Goal: Contribute content: Contribute content

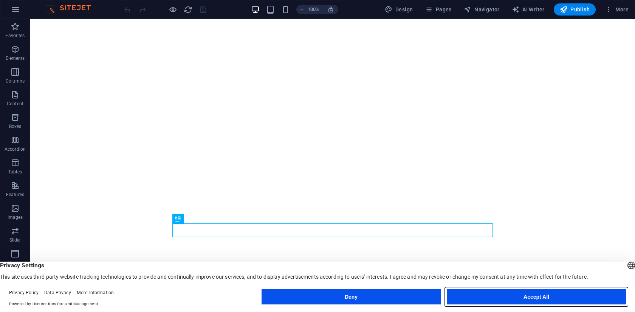
click at [541, 295] on button "Accept All" at bounding box center [536, 296] width 179 height 15
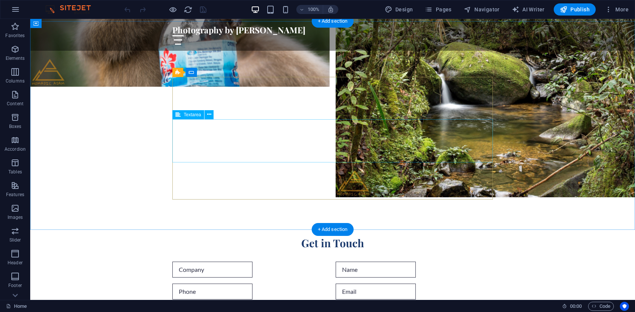
scroll to position [1345, 0]
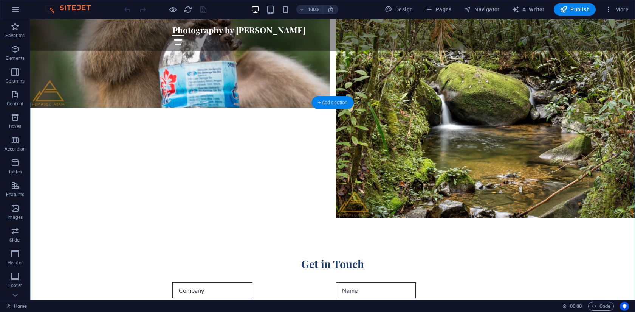
click at [325, 100] on div "+ Add section" at bounding box center [333, 102] width 42 height 13
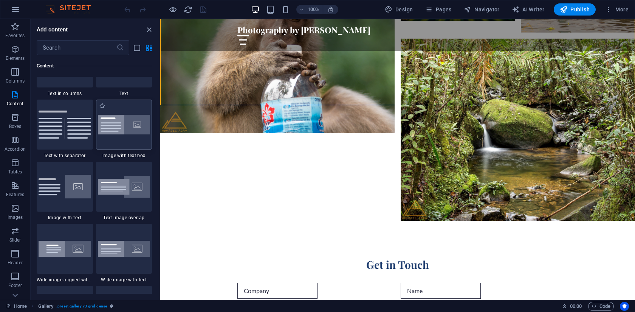
scroll to position [1367, 0]
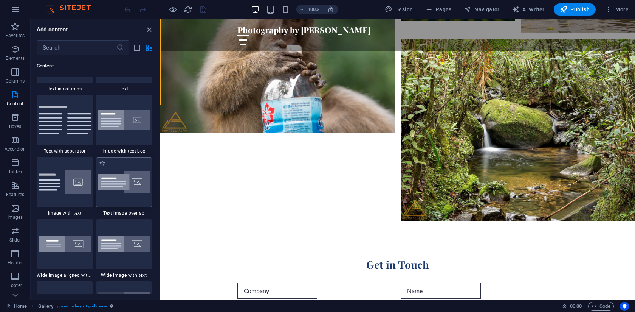
click at [125, 197] on div at bounding box center [124, 182] width 56 height 50
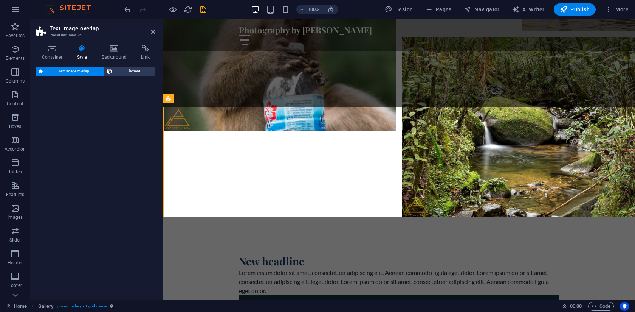
scroll to position [1200, 0]
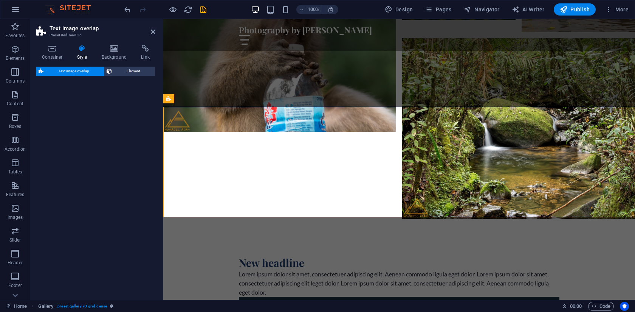
select select "rem"
select select "px"
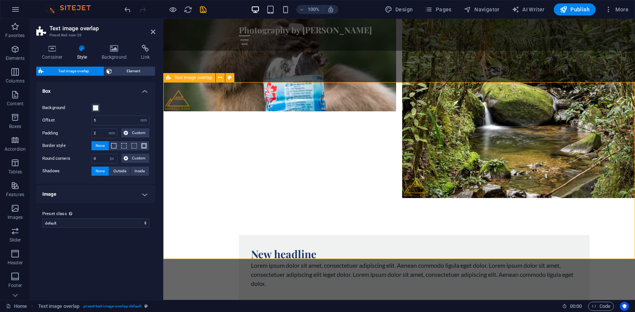
scroll to position [1222, 0]
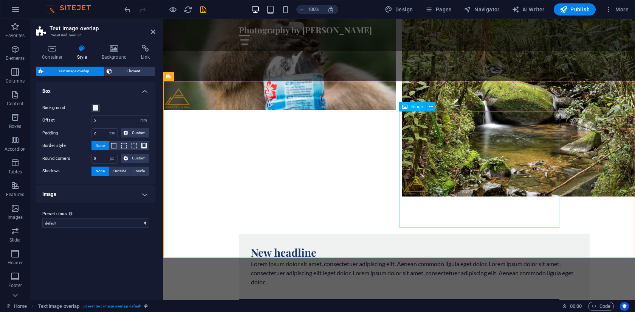
select select "%"
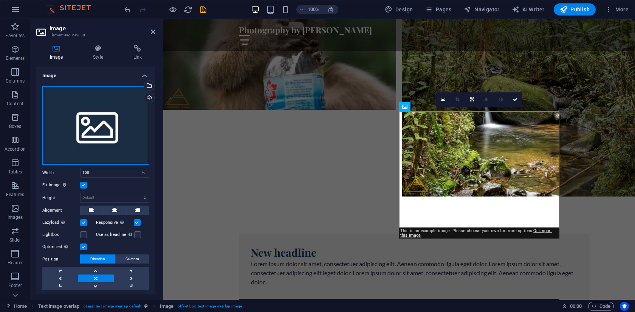
click at [106, 121] on div "Drag files here, click to choose files or select files from Files or our free s…" at bounding box center [95, 125] width 107 height 79
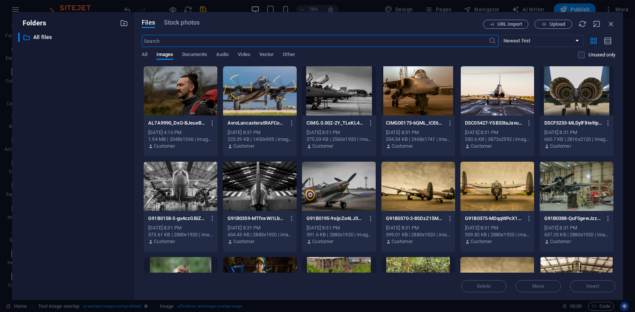
scroll to position [1271, 0]
click at [549, 24] on span "Upload" at bounding box center [553, 24] width 31 height 5
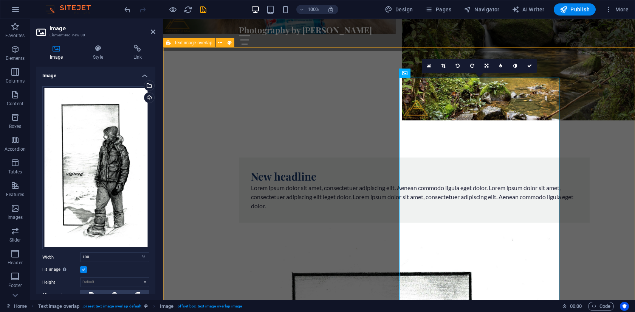
scroll to position [1302, 0]
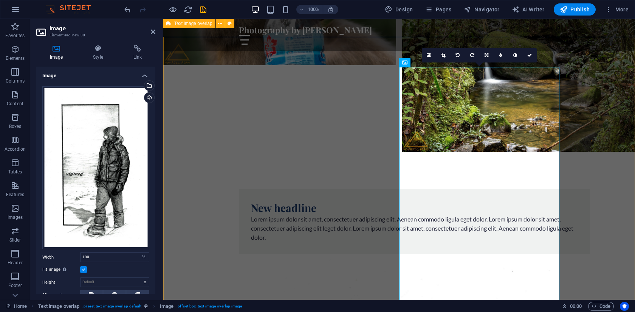
scroll to position [1265, 0]
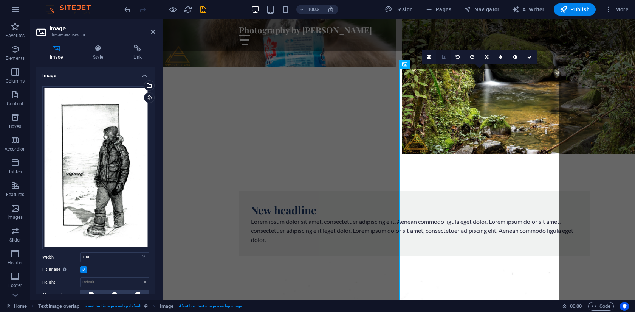
click at [446, 57] on link at bounding box center [443, 57] width 14 height 14
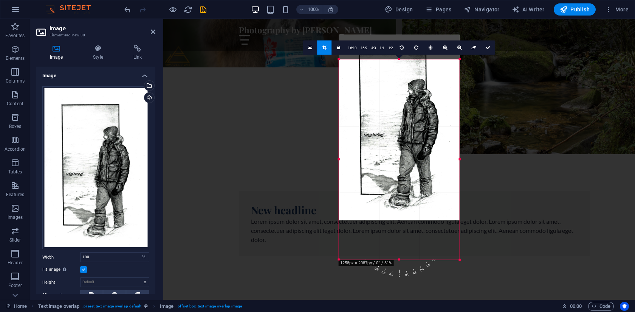
drag, startPoint x: 472, startPoint y: 48, endPoint x: 446, endPoint y: 73, distance: 35.3
click at [446, 73] on div "180 170 160 150 140 130 120 110 100 90 80 70 60 50 40 30 20 10 0 -10 -20 -30 -4…" at bounding box center [399, 159] width 121 height 200
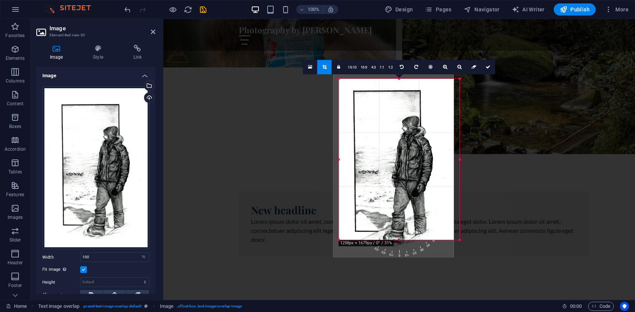
drag, startPoint x: 404, startPoint y: 154, endPoint x: 395, endPoint y: 171, distance: 19.5
click at [395, 171] on div at bounding box center [394, 163] width 121 height 185
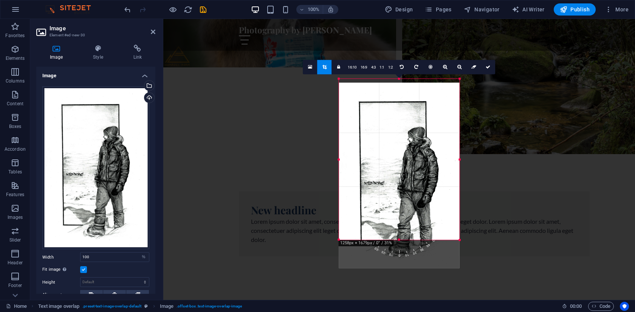
drag, startPoint x: 397, startPoint y: 158, endPoint x: 397, endPoint y: 171, distance: 12.9
click at [397, 171] on div at bounding box center [399, 174] width 121 height 185
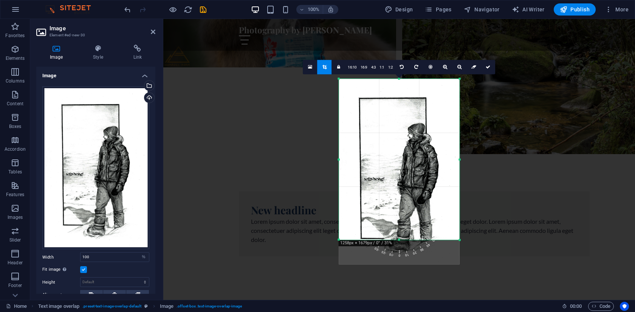
click at [310, 68] on icon at bounding box center [310, 66] width 4 height 5
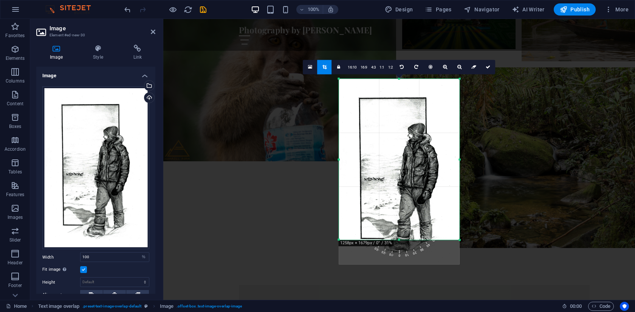
scroll to position [1313, 0]
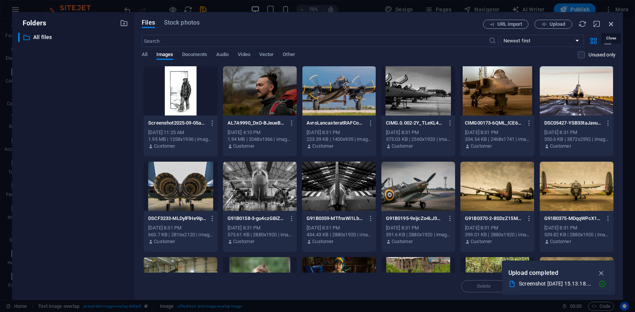
click at [614, 25] on icon "button" at bounding box center [611, 24] width 8 height 8
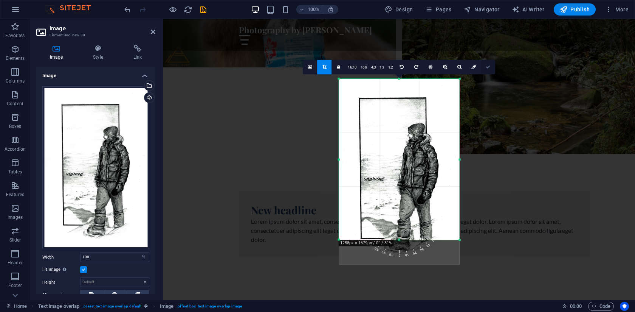
click at [489, 67] on icon at bounding box center [488, 67] width 5 height 5
type input "318"
select select "px"
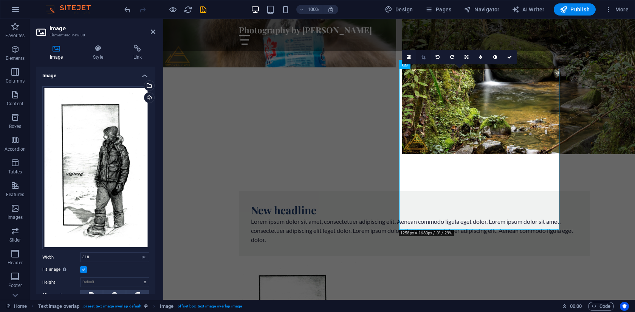
click at [425, 55] on icon at bounding box center [423, 57] width 4 height 5
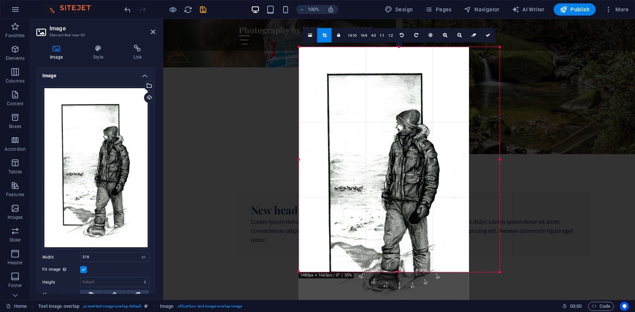
drag, startPoint x: 484, startPoint y: 48, endPoint x: 517, endPoint y: 32, distance: 36.4
click at [517, 32] on div "Drag here to replace the existing content. Press “Ctrl” if you want to create a…" at bounding box center [399, 159] width 472 height 281
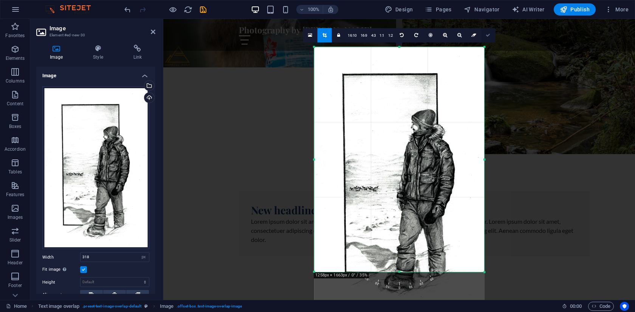
click at [489, 35] on icon at bounding box center [488, 35] width 5 height 5
type input "449"
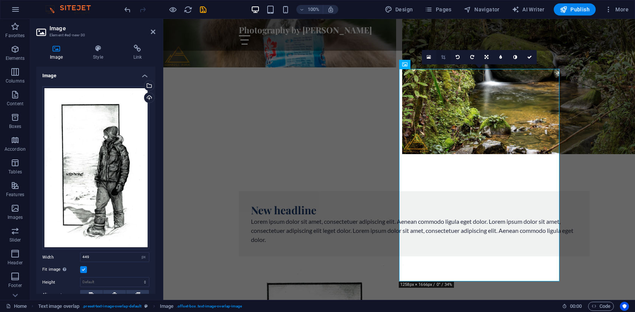
click at [444, 55] on icon at bounding box center [443, 57] width 4 height 5
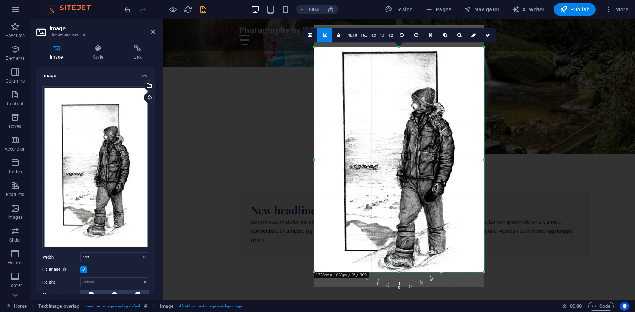
drag, startPoint x: 416, startPoint y: 195, endPoint x: 415, endPoint y: 173, distance: 21.6
click at [415, 173] on div at bounding box center [400, 155] width 170 height 261
click at [487, 38] on link at bounding box center [488, 35] width 14 height 14
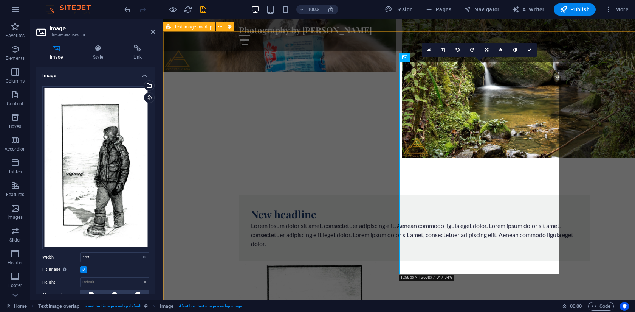
scroll to position [1252, 0]
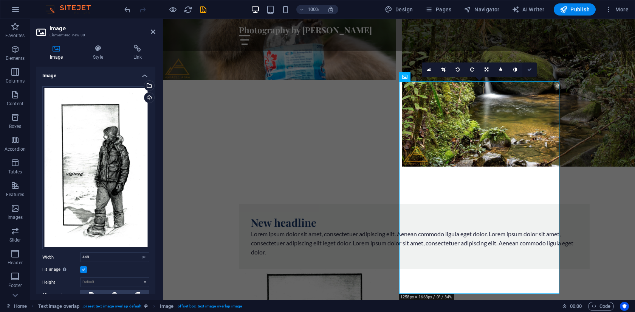
click at [530, 69] on icon at bounding box center [530, 69] width 5 height 5
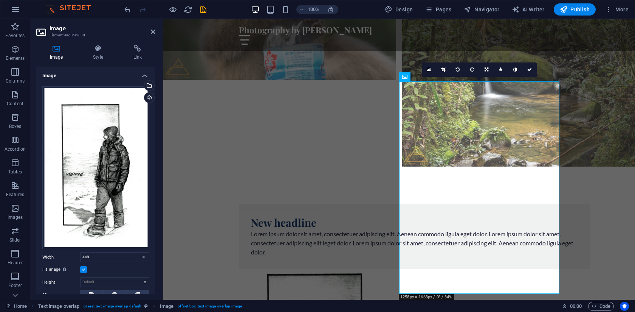
scroll to position [1319, 0]
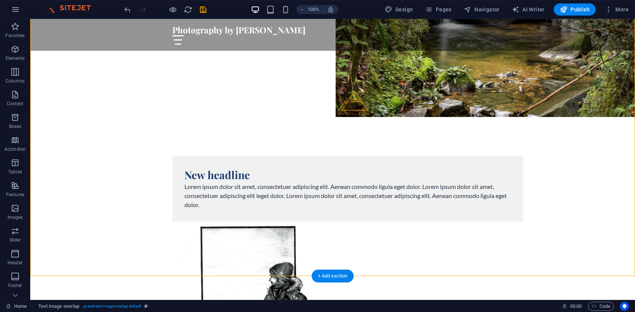
scroll to position [1446, 0]
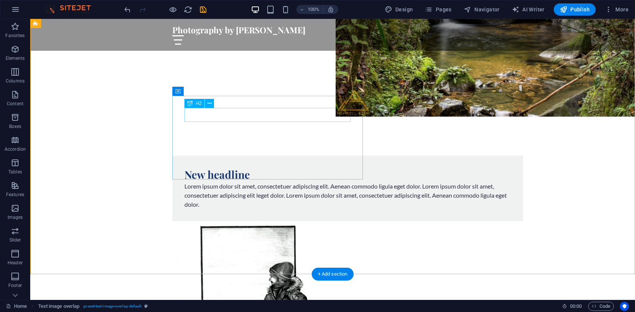
click at [236, 168] on div "New headline" at bounding box center [348, 175] width 327 height 14
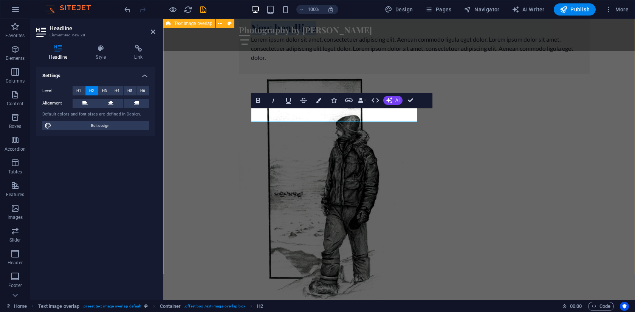
scroll to position [1302, 0]
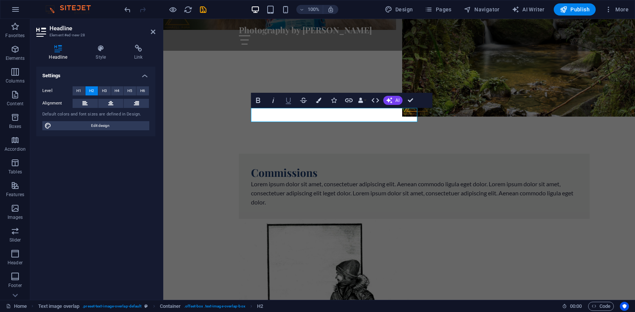
click at [289, 99] on icon "button" at bounding box center [288, 100] width 9 height 9
click at [296, 166] on h2 "Commissions ​" at bounding box center [414, 173] width 327 height 14
click at [289, 103] on icon "button" at bounding box center [288, 101] width 5 height 6
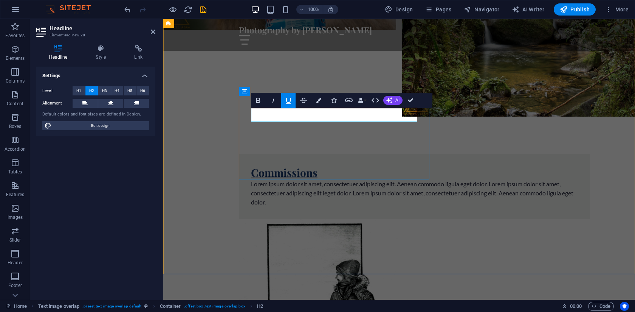
click at [325, 166] on h2 "Commissions ​" at bounding box center [414, 173] width 327 height 14
click at [366, 100] on button "Data Bindings" at bounding box center [362, 100] width 11 height 15
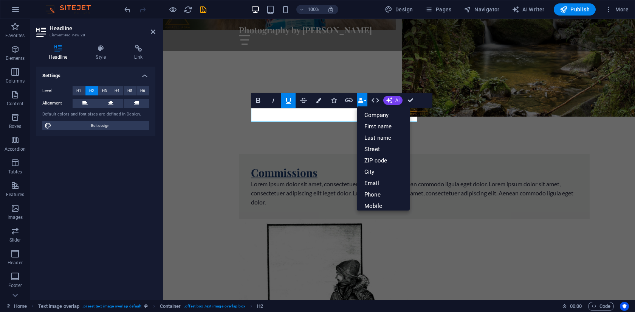
click at [366, 100] on button "Data Bindings" at bounding box center [362, 100] width 11 height 15
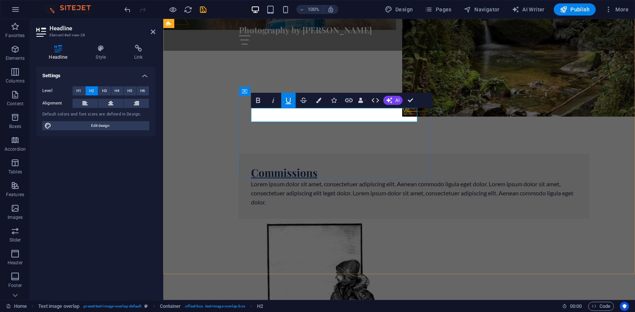
click at [305, 165] on u "Commissions" at bounding box center [284, 172] width 67 height 14
click at [290, 103] on icon "button" at bounding box center [288, 101] width 5 height 6
click at [327, 166] on h2 "Commissions​" at bounding box center [414, 173] width 327 height 14
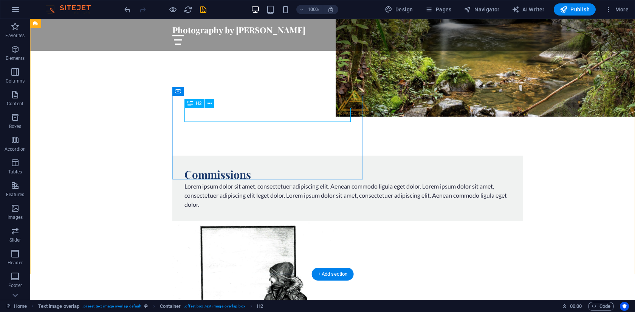
click at [230, 168] on div "Commissions" at bounding box center [348, 175] width 327 height 14
click at [233, 168] on div "Commissions" at bounding box center [348, 175] width 327 height 14
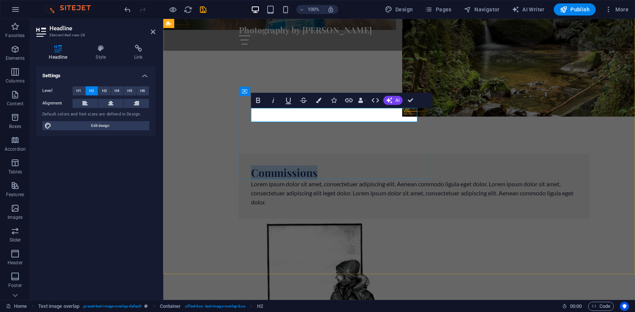
click at [268, 166] on h2 "Commissions" at bounding box center [414, 173] width 327 height 14
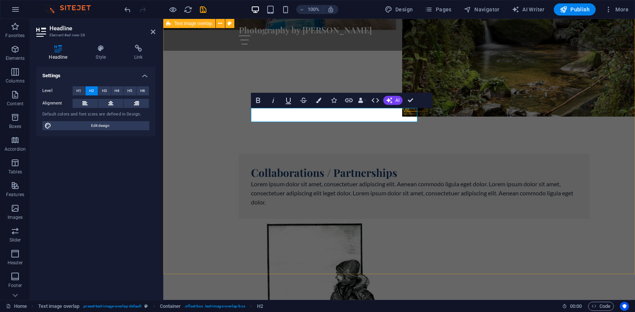
click at [197, 160] on div "Collaborations / Partnerships Lorem ipsum dolor sit amet, consectetuer adipisci…" at bounding box center [399, 298] width 472 height 350
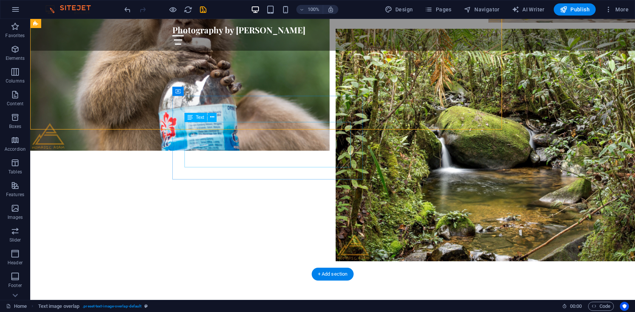
scroll to position [1446, 0]
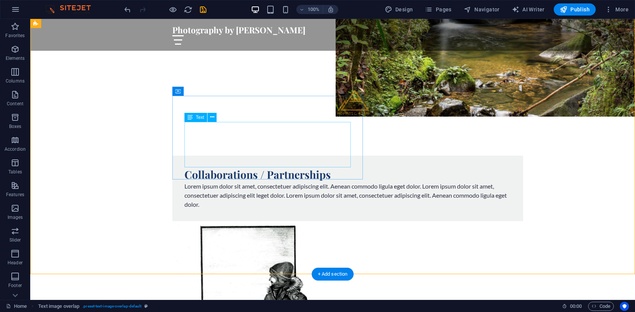
click at [214, 182] on div "Lorem ipsum dolor sit amet, consectetuer adipiscing elit. Aenean commodo ligula…" at bounding box center [348, 195] width 327 height 27
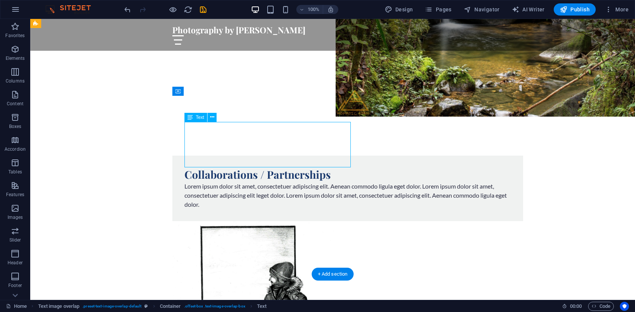
click at [207, 182] on div "Lorem ipsum dolor sit amet, consectetuer adipiscing elit. Aenean commodo ligula…" at bounding box center [348, 195] width 327 height 27
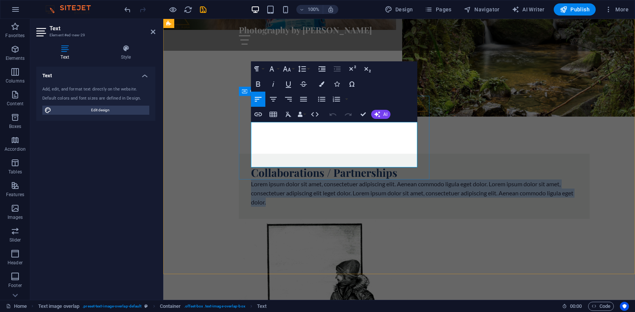
drag, startPoint x: 278, startPoint y: 163, endPoint x: 245, endPoint y: 126, distance: 50.1
click at [245, 154] on div "Collaborations / Partnerships Lorem ipsum dolor sit amet, consectetuer adipisci…" at bounding box center [414, 186] width 351 height 65
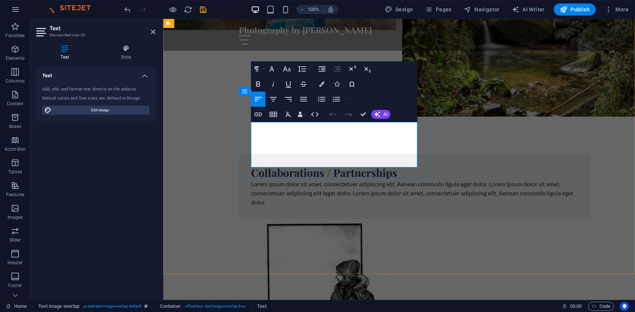
scroll to position [1320, 0]
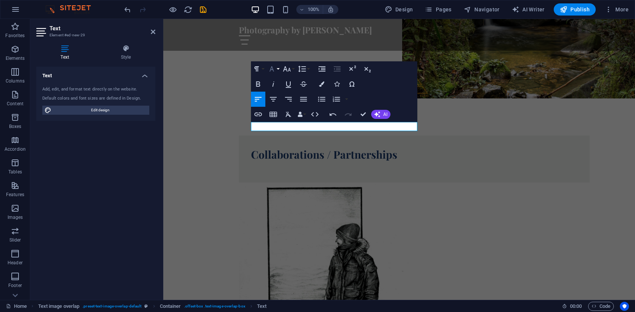
click at [271, 68] on icon "button" at bounding box center [272, 68] width 5 height 5
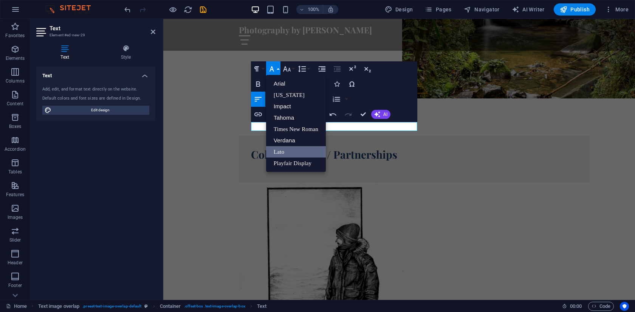
scroll to position [0, 0]
click at [289, 98] on link "[US_STATE]" at bounding box center [296, 94] width 60 height 11
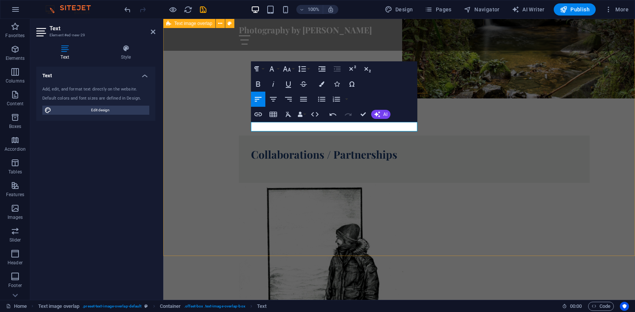
click at [318, 153] on div "Collaborations / Partnerships ​" at bounding box center [399, 271] width 472 height 332
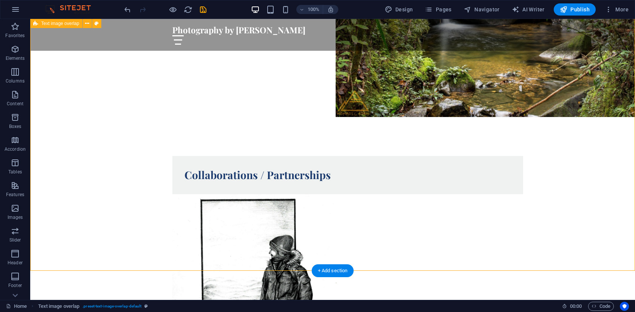
scroll to position [1443, 0]
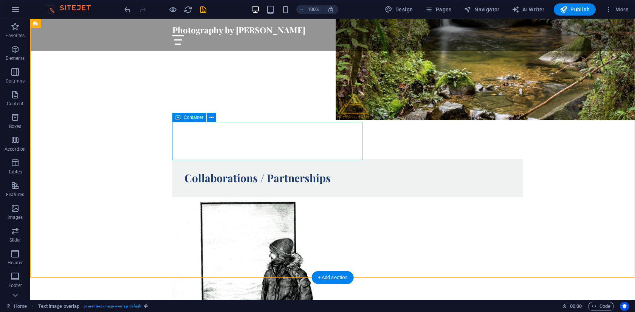
click at [266, 165] on div "Collaborations / Partnerships" at bounding box center [332, 290] width 605 height 323
click at [239, 187] on div "Collaborations / Partnerships" at bounding box center [332, 290] width 605 height 323
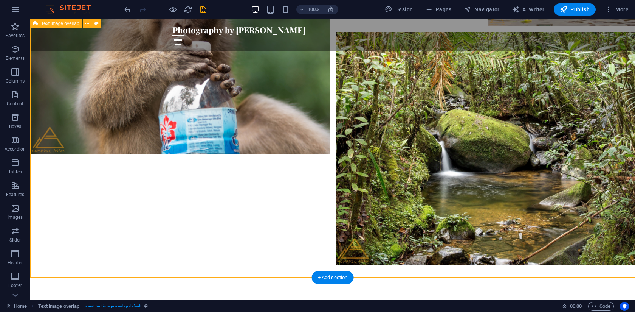
select select "rem"
select select "px"
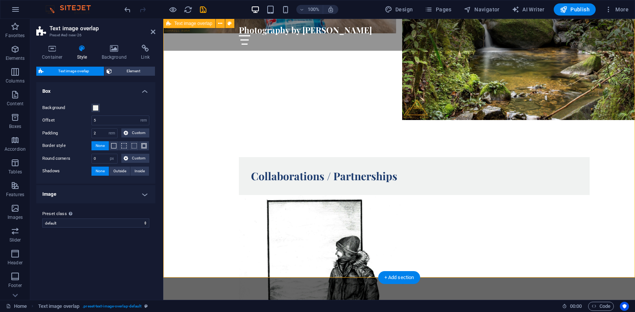
click at [286, 184] on div "Collaborations / Partnerships" at bounding box center [399, 288] width 472 height 323
click at [287, 184] on div "Collaborations / Partnerships" at bounding box center [399, 288] width 472 height 323
click at [300, 157] on div "Collaborations / Partnerships" at bounding box center [414, 176] width 351 height 38
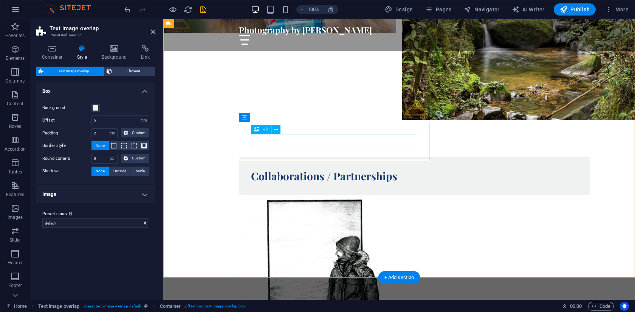
click at [396, 169] on div "Collaborations / Partnerships" at bounding box center [414, 176] width 327 height 14
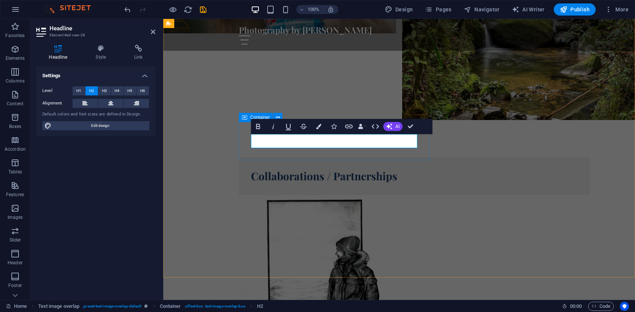
click at [399, 157] on div "Collaborations / Partnerships" at bounding box center [414, 176] width 351 height 38
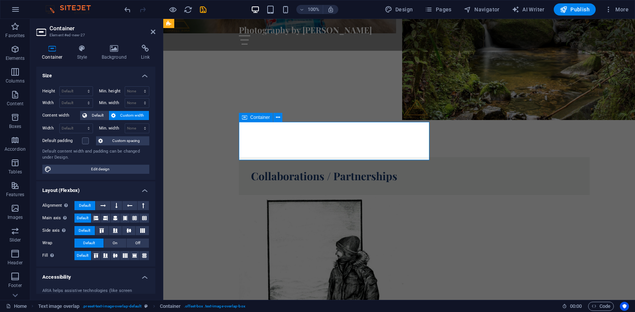
click at [388, 157] on div "Collaborations / Partnerships" at bounding box center [414, 176] width 351 height 38
click at [289, 192] on div "Collaborations / Partnerships" at bounding box center [399, 288] width 472 height 323
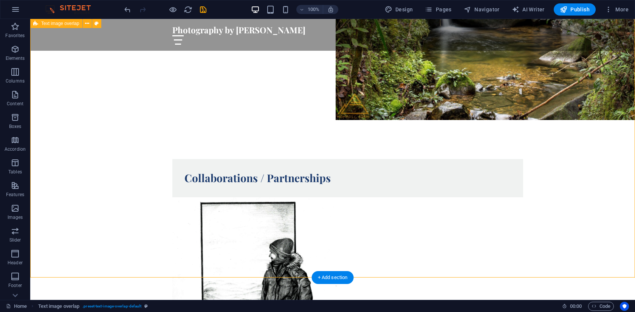
scroll to position [1420, 0]
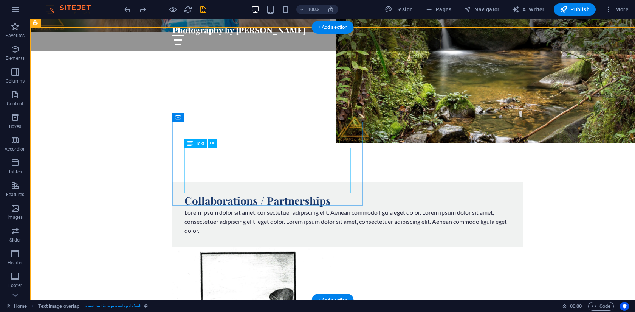
click at [209, 208] on div "Lorem ipsum dolor sit amet, consectetuer adipiscing elit. Aenean commodo ligula…" at bounding box center [348, 221] width 327 height 27
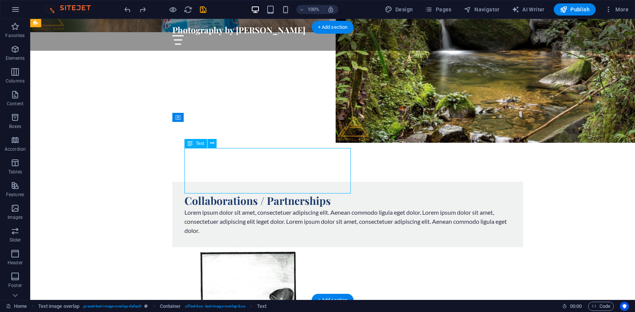
click at [203, 208] on div "Lorem ipsum dolor sit amet, consectetuer adipiscing elit. Aenean commodo ligula…" at bounding box center [348, 221] width 327 height 27
click at [199, 208] on div "Lorem ipsum dolor sit amet, consectetuer adipiscing elit. Aenean commodo ligula…" at bounding box center [348, 221] width 327 height 27
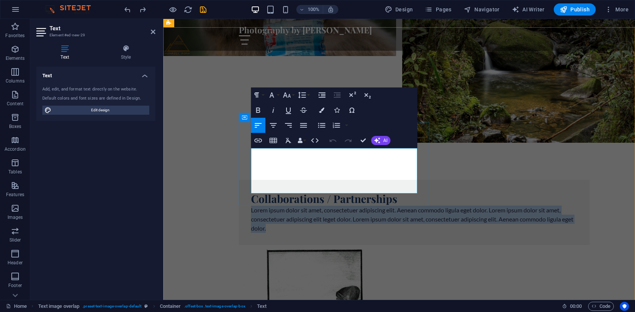
drag, startPoint x: 273, startPoint y: 189, endPoint x: 252, endPoint y: 152, distance: 42.4
click at [252, 205] on p "Lorem ipsum dolor sit amet, consectetuer adipiscing elit. Aenean commodo ligula…" at bounding box center [414, 218] width 327 height 27
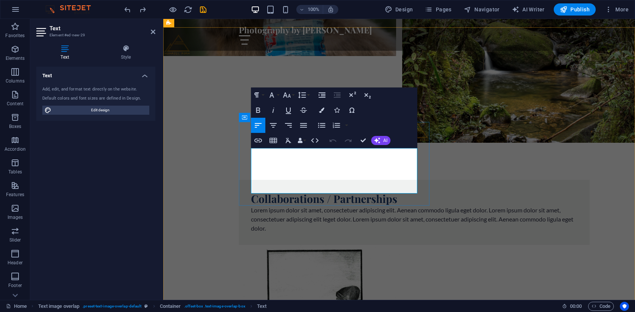
scroll to position [1294, 0]
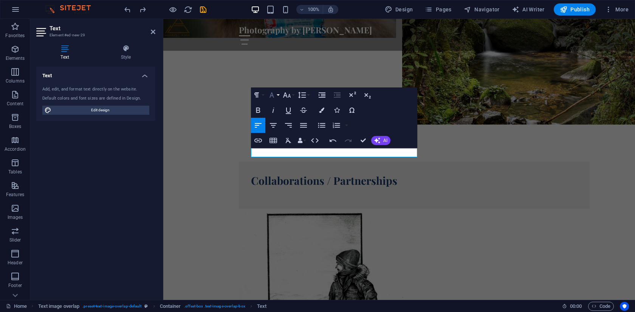
click at [275, 92] on icon "button" at bounding box center [271, 94] width 9 height 9
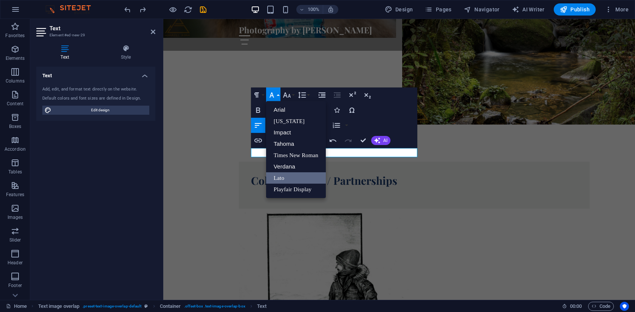
scroll to position [0, 0]
click at [282, 179] on link "Lato" at bounding box center [296, 177] width 60 height 11
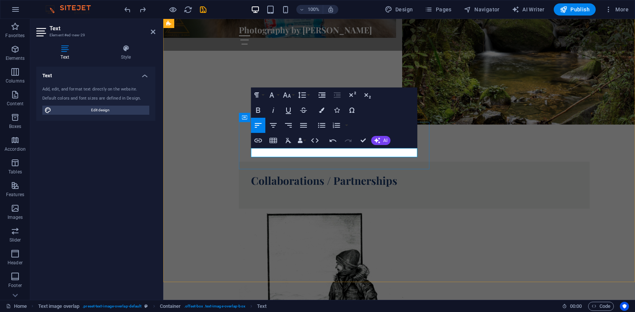
click at [264, 187] on p "​ ​" at bounding box center [414, 191] width 327 height 9
click at [171, 138] on div "Collaborations / Partnerships ​ ​" at bounding box center [399, 297] width 472 height 332
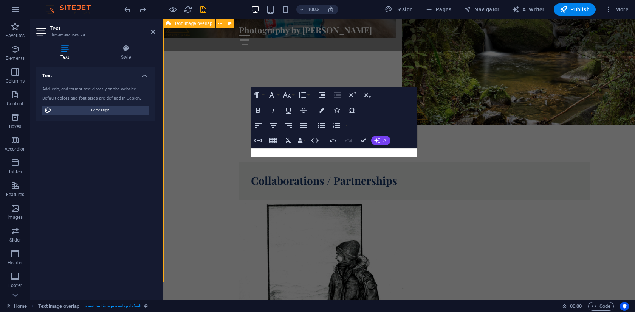
scroll to position [1443, 0]
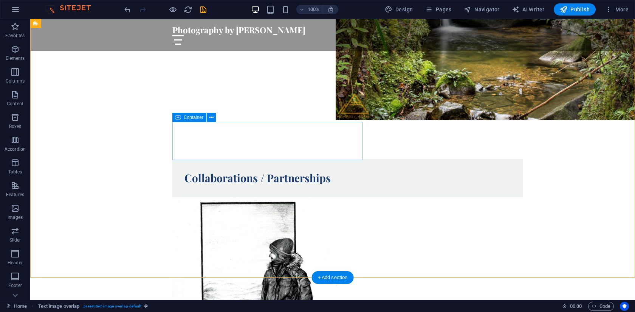
click at [186, 162] on div "Collaborations / Partnerships" at bounding box center [332, 290] width 605 height 323
click at [208, 171] on div "Collaborations / Partnerships" at bounding box center [348, 178] width 327 height 14
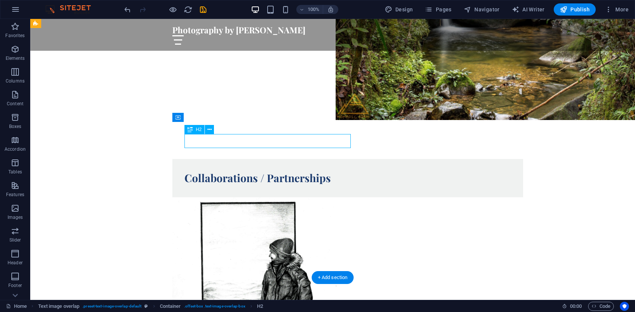
click at [231, 171] on div "Collaborations / Partnerships" at bounding box center [348, 178] width 327 height 14
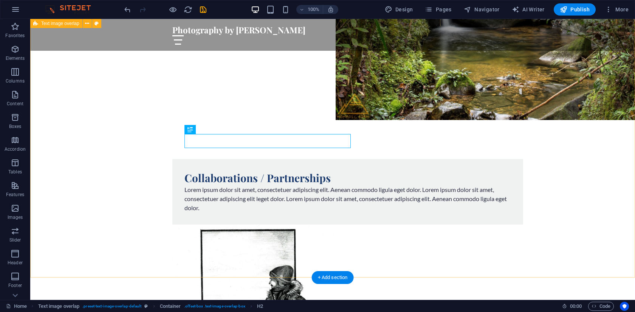
scroll to position [1420, 0]
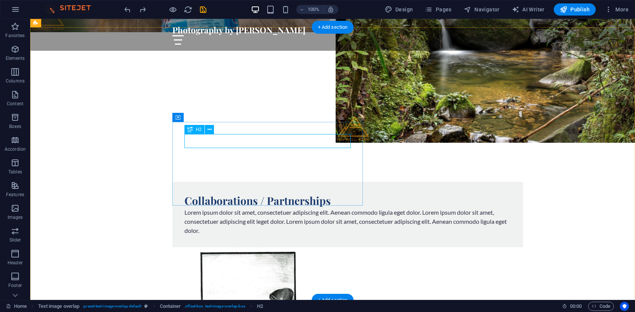
click at [245, 194] on div "Collaborations / Partnerships" at bounding box center [348, 201] width 327 height 14
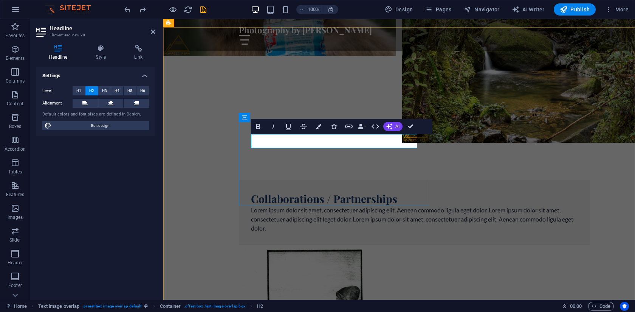
click at [279, 192] on h2 "Collaborations / Partnerships" at bounding box center [414, 199] width 327 height 14
click at [316, 205] on div "Lorem ipsum dolor sit amet, consectetuer adipiscing elit. Aenean commodo ligula…" at bounding box center [414, 218] width 327 height 27
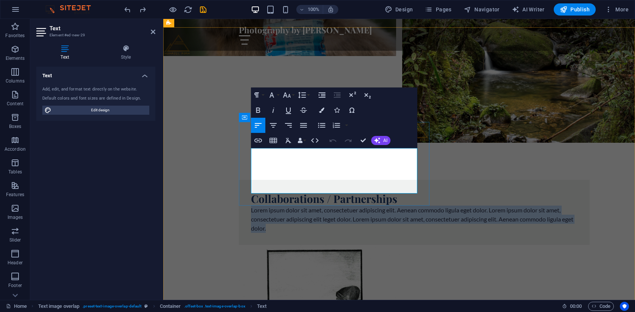
drag, startPoint x: 273, startPoint y: 189, endPoint x: 251, endPoint y: 152, distance: 43.1
click at [251, 205] on p "Lorem ipsum dolor sit amet, consectetuer adipiscing elit. Aenean commodo ligula…" at bounding box center [414, 218] width 327 height 27
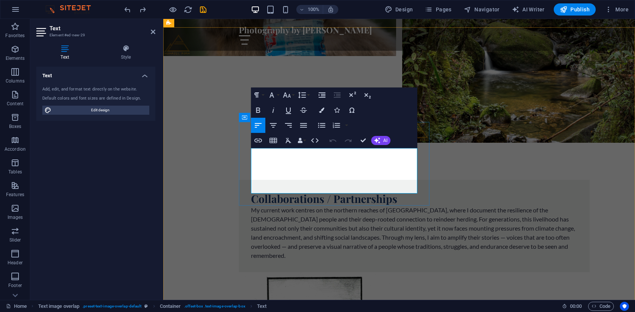
scroll to position [1249, 0]
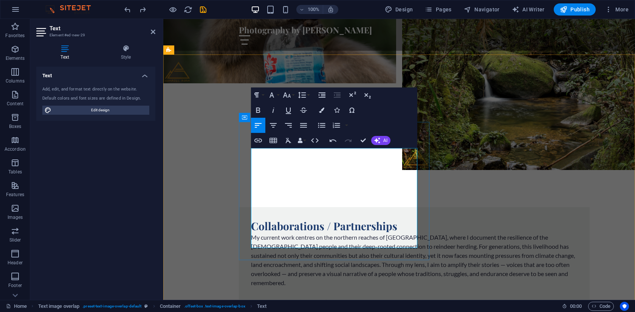
click at [273, 233] on p "My current work centres on the northern reaches of [GEOGRAPHIC_DATA], where I d…" at bounding box center [414, 260] width 327 height 54
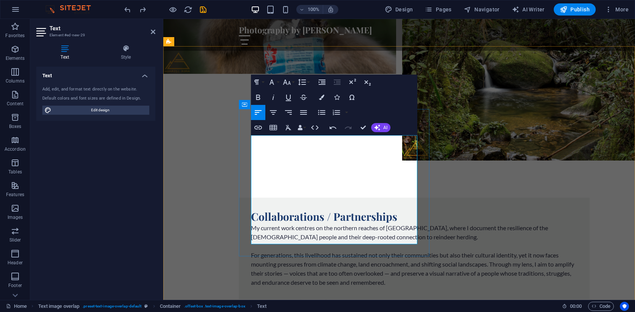
scroll to position [1259, 0]
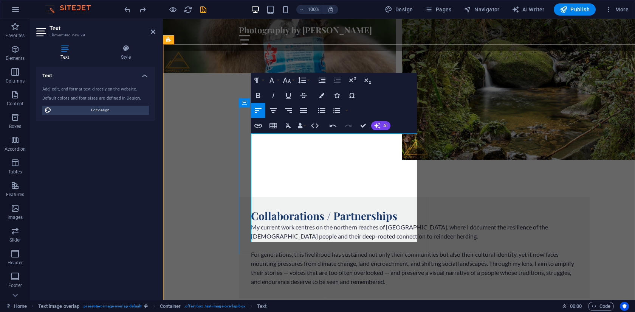
click at [332, 250] on p "For generations, this livelihood has sustained not only their communities but a…" at bounding box center [414, 268] width 327 height 36
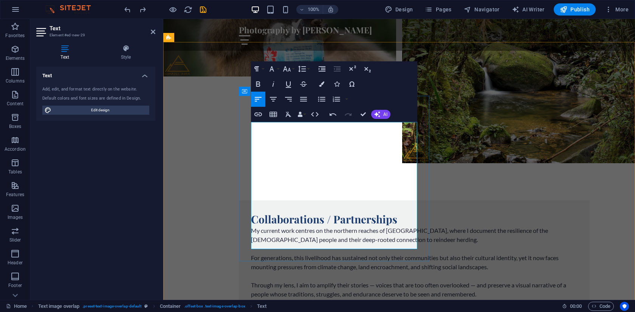
scroll to position [1245, 0]
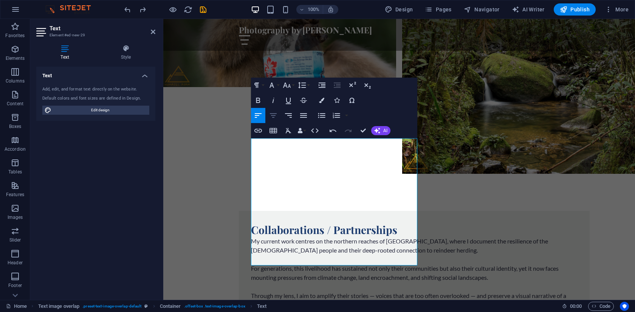
click at [270, 117] on icon "button" at bounding box center [273, 115] width 9 height 9
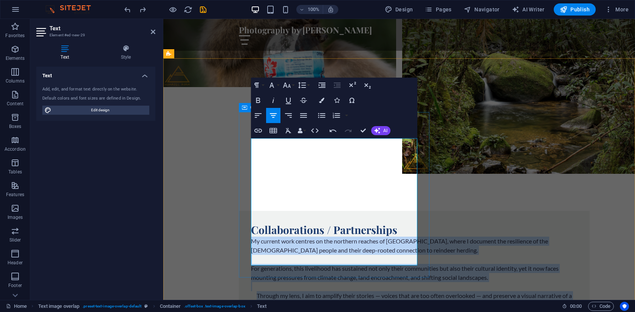
drag, startPoint x: 374, startPoint y: 261, endPoint x: 246, endPoint y: 140, distance: 176.3
click at [246, 211] on div "Collaborations / Partnerships My current work centres on the northern reaches o…" at bounding box center [414, 266] width 351 height 110
click at [278, 118] on icon "button" at bounding box center [273, 115] width 9 height 9
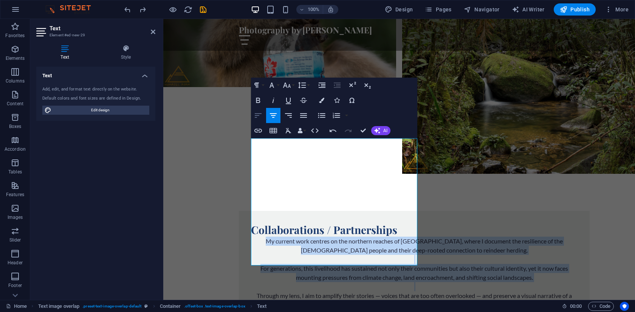
click at [260, 117] on icon "button" at bounding box center [258, 115] width 9 height 9
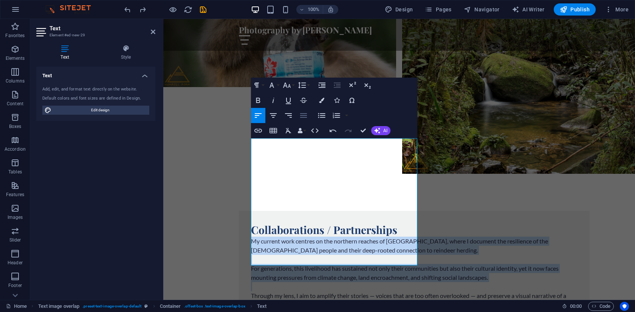
click at [304, 115] on icon "button" at bounding box center [303, 115] width 7 height 5
click at [244, 211] on div "Collaborations / Partnerships My current work centres on the northern reaches o…" at bounding box center [414, 266] width 351 height 110
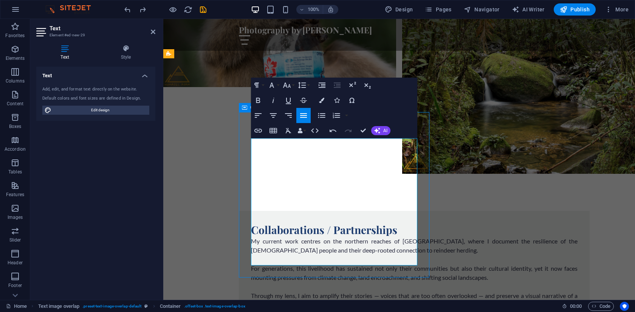
scroll to position [1389, 0]
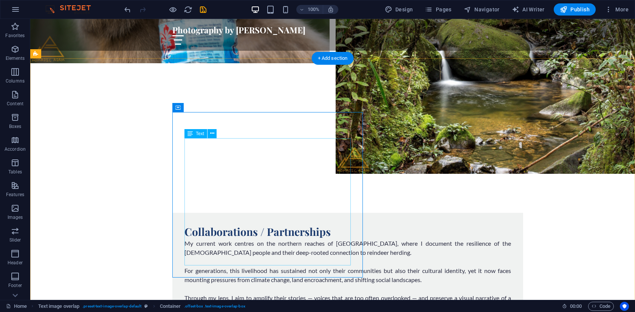
click at [215, 239] on div "My current work centres on the northern reaches of [GEOGRAPHIC_DATA], where I d…" at bounding box center [348, 275] width 327 height 73
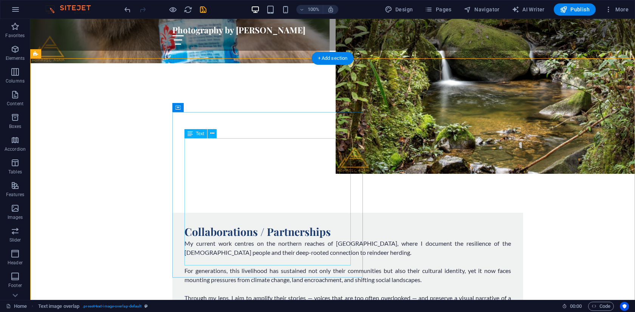
click at [218, 245] on div "My current work centres on the northern reaches of [GEOGRAPHIC_DATA], where I d…" at bounding box center [348, 275] width 327 height 73
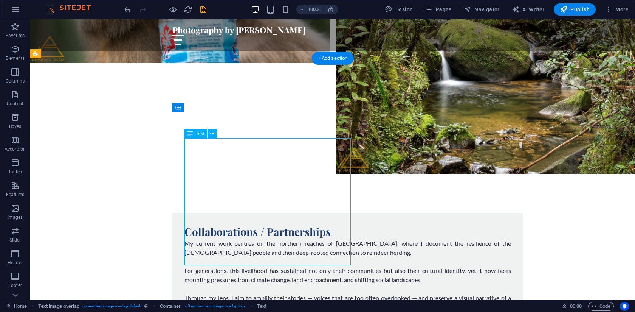
click at [187, 239] on div "My current work centres on the northern reaches of [GEOGRAPHIC_DATA], where I d…" at bounding box center [348, 275] width 327 height 73
click at [186, 239] on div "My current work centres on the northern reaches of [GEOGRAPHIC_DATA], where I d…" at bounding box center [348, 275] width 327 height 73
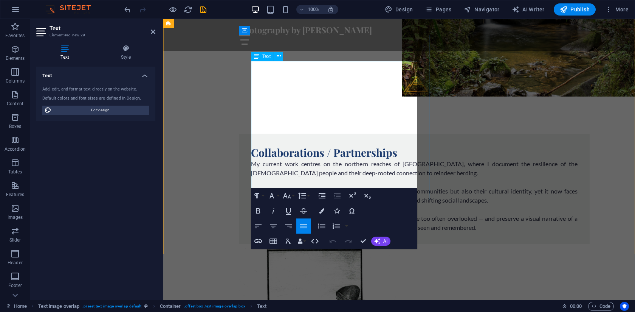
click at [253, 159] on p "My current work centres on the northern reaches of [GEOGRAPHIC_DATA], where I d…" at bounding box center [414, 168] width 327 height 18
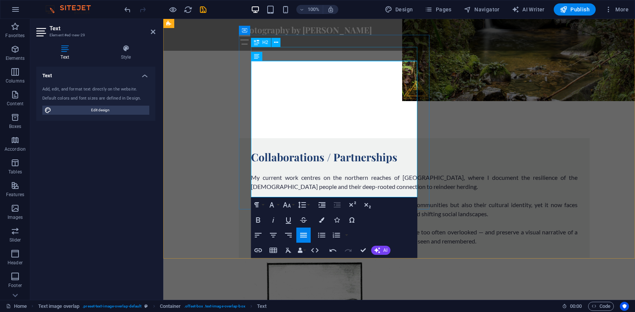
click at [331, 150] on div "Collaborations / Partnerships" at bounding box center [414, 157] width 327 height 14
